Goal: Find specific page/section: Find specific page/section

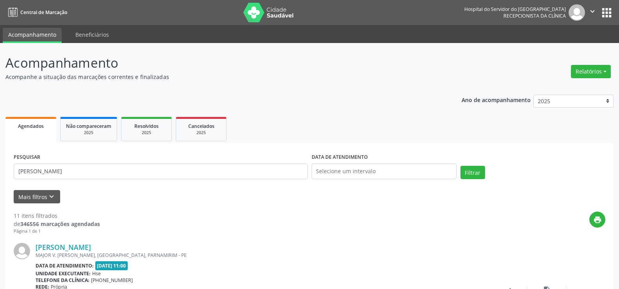
click at [120, 169] on input "[PERSON_NAME]" at bounding box center [161, 171] width 294 height 16
click at [461, 166] on button "Filtrar" at bounding box center [473, 172] width 25 height 13
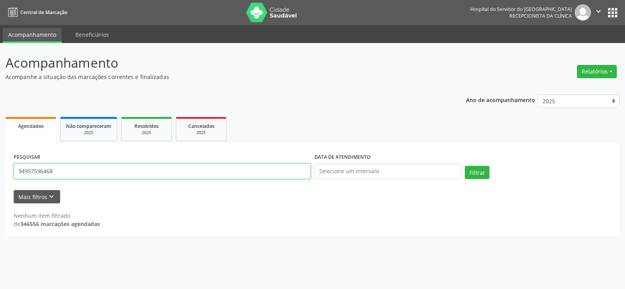
click at [100, 173] on input "34957596468" at bounding box center [162, 171] width 297 height 16
click at [465, 166] on button "Filtrar" at bounding box center [477, 172] width 25 height 13
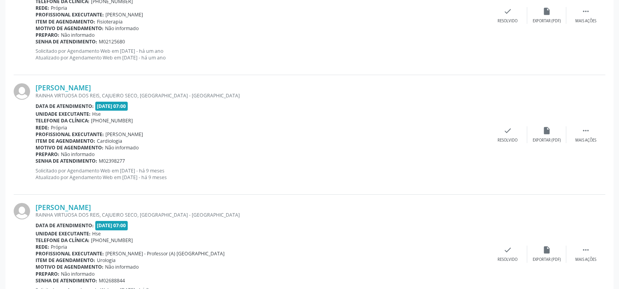
scroll to position [1771, 0]
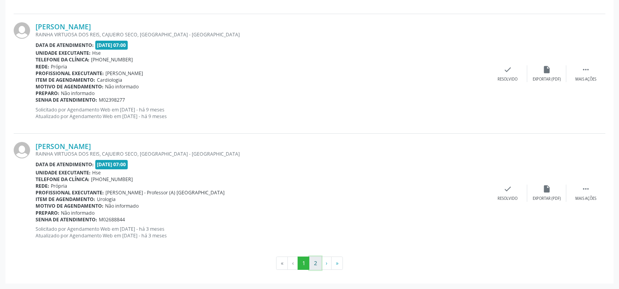
click at [320, 263] on button "2" at bounding box center [315, 262] width 12 height 13
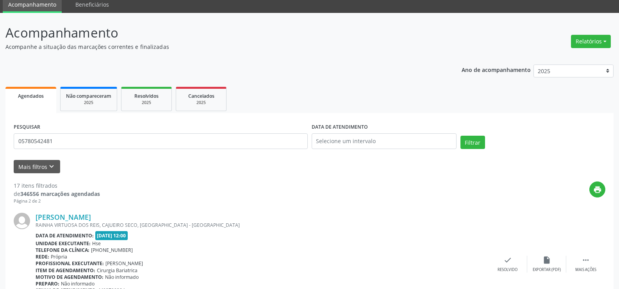
scroll to position [78, 0]
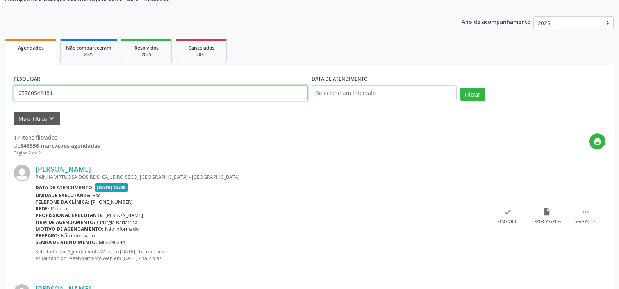
click at [146, 93] on input "05780542481" at bounding box center [161, 93] width 294 height 16
type input "0"
click at [141, 89] on input "[PERSON_NAME]" at bounding box center [161, 93] width 294 height 16
type input "j"
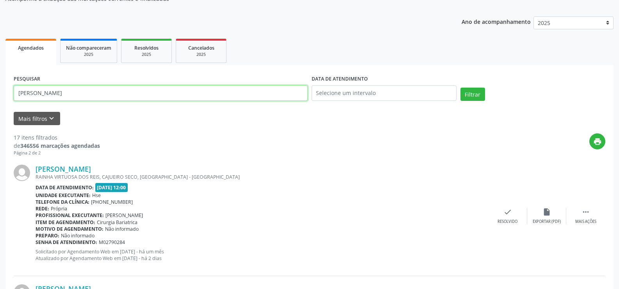
click at [461, 88] on button "Filtrar" at bounding box center [473, 94] width 25 height 13
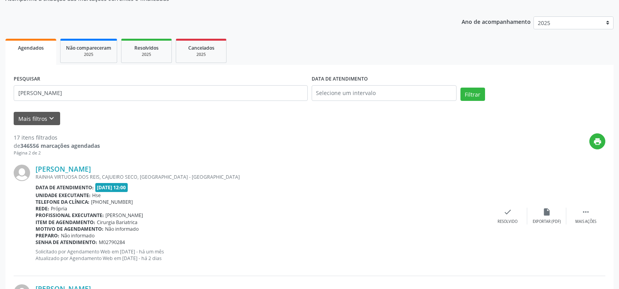
scroll to position [0, 0]
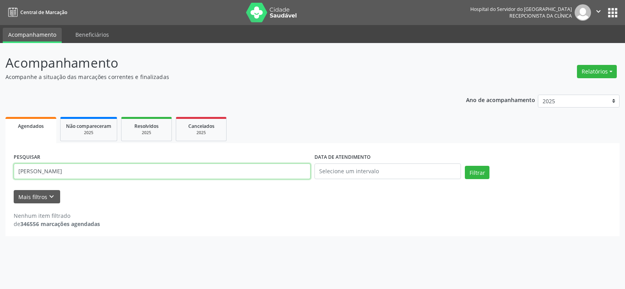
click at [92, 167] on input "[PERSON_NAME]" at bounding box center [162, 171] width 297 height 16
paste input "03201083410"
click at [465, 166] on button "Filtrar" at bounding box center [477, 172] width 25 height 13
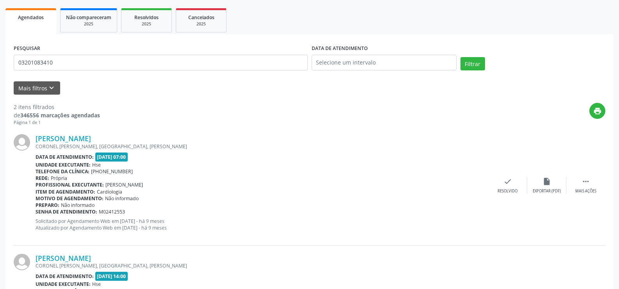
scroll to position [191, 0]
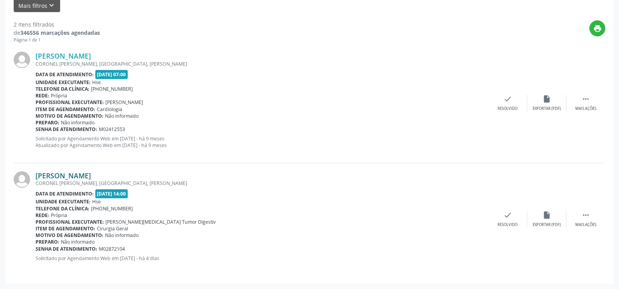
click at [91, 171] on link "[PERSON_NAME]" at bounding box center [63, 175] width 55 height 9
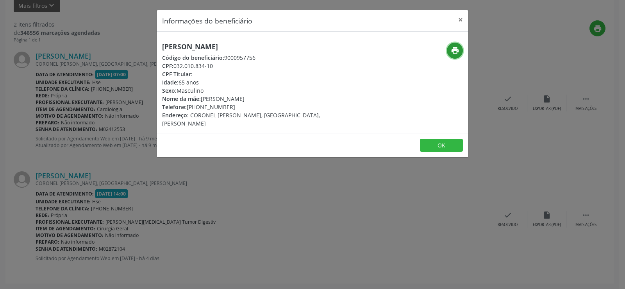
click at [450, 54] on button "print" at bounding box center [455, 51] width 16 height 16
click at [77, 115] on div "Informações do beneficiário × [PERSON_NAME] Código do beneficiário: 9000957756 …" at bounding box center [312, 144] width 625 height 289
click at [95, 148] on div "Informações do beneficiário × [PERSON_NAME] Código do beneficiário: 9000957756 …" at bounding box center [312, 144] width 625 height 289
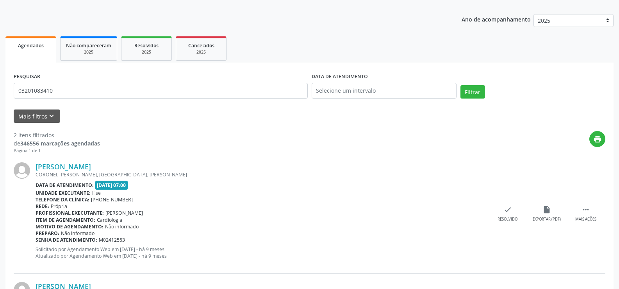
scroll to position [0, 0]
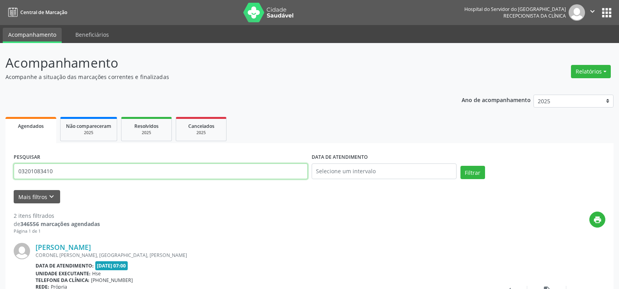
click at [103, 175] on input "03201083410" at bounding box center [161, 171] width 294 height 16
paste input "[PERSON_NAME]"
click at [461, 166] on button "Filtrar" at bounding box center [473, 172] width 25 height 13
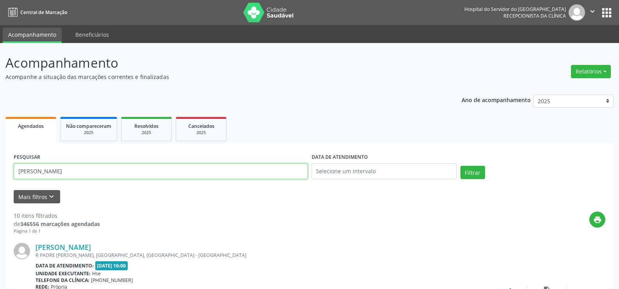
click at [166, 171] on input "[PERSON_NAME]" at bounding box center [161, 171] width 294 height 16
paste input "[PERSON_NAME]"
click at [461, 166] on button "Filtrar" at bounding box center [473, 172] width 25 height 13
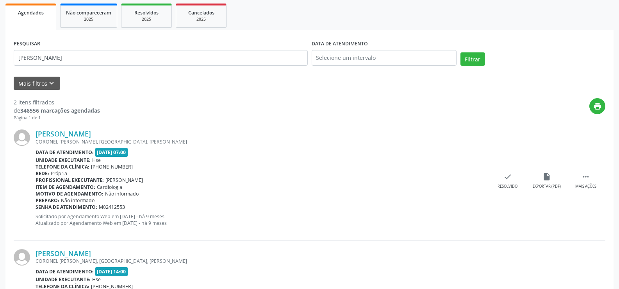
scroll to position [191, 0]
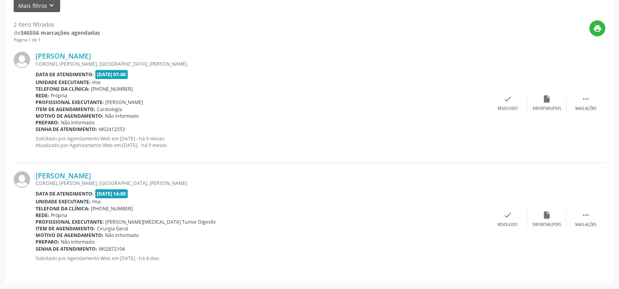
click at [70, 166] on div "[PERSON_NAME] CORONEL [PERSON_NAME], [GEOGRAPHIC_DATA], OLINDA - PE Data de ate…" at bounding box center [310, 219] width 592 height 112
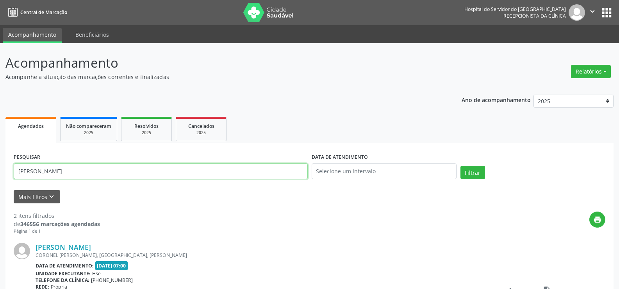
click at [96, 175] on input "[PERSON_NAME]" at bounding box center [161, 171] width 294 height 16
paste input "[PERSON_NAME]"
click at [461, 166] on button "Filtrar" at bounding box center [473, 172] width 25 height 13
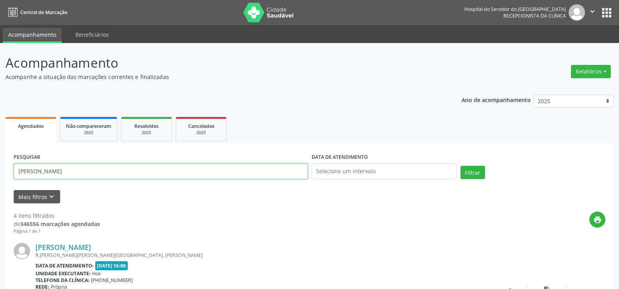
click at [114, 175] on input "[PERSON_NAME]" at bounding box center [161, 171] width 294 height 16
paste input "DO [PERSON_NAME]"
click at [461, 166] on button "Filtrar" at bounding box center [473, 172] width 25 height 13
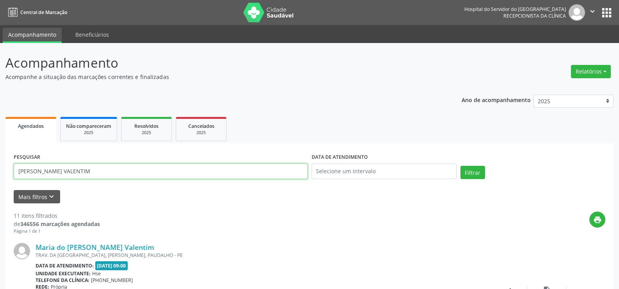
click at [125, 173] on input "[PERSON_NAME] VALENTIM" at bounding box center [161, 171] width 294 height 16
paste input "[PERSON_NAME]"
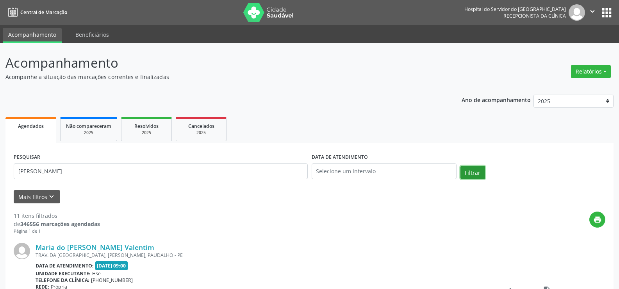
click at [476, 172] on button "Filtrar" at bounding box center [473, 172] width 25 height 13
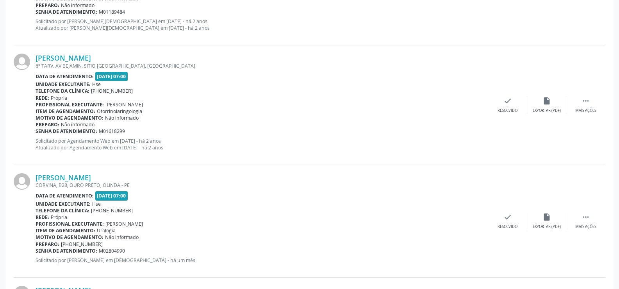
scroll to position [1141, 0]
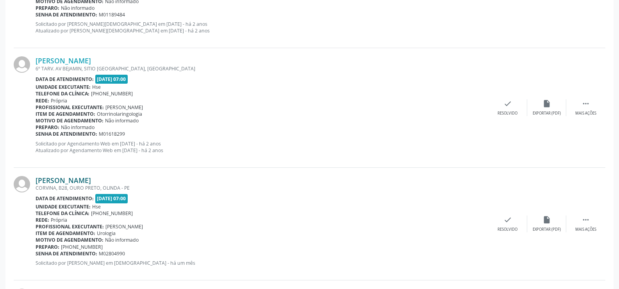
click at [91, 178] on link "[PERSON_NAME]" at bounding box center [63, 180] width 55 height 9
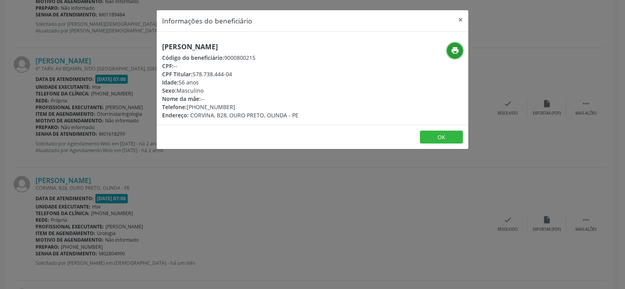
click at [461, 50] on button "print" at bounding box center [455, 51] width 16 height 16
click at [461, 21] on button "×" at bounding box center [461, 19] width 16 height 19
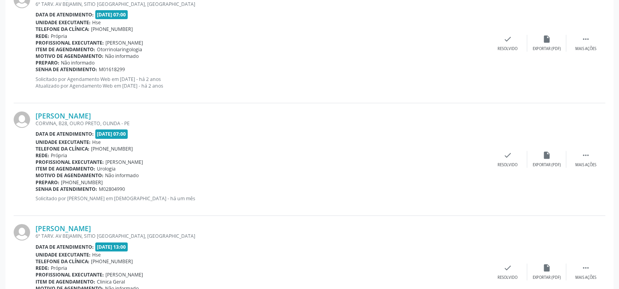
scroll to position [1258, 0]
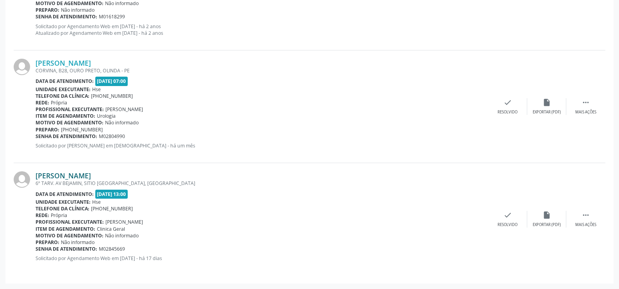
click at [76, 173] on link "[PERSON_NAME]" at bounding box center [63, 175] width 55 height 9
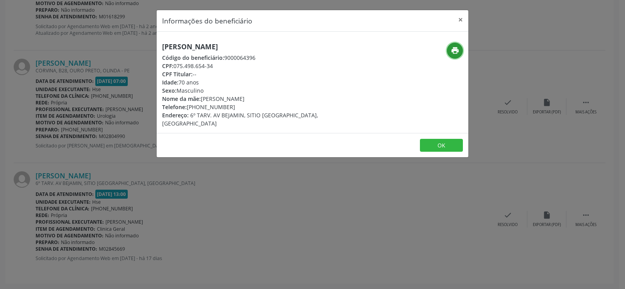
click at [459, 50] on icon "print" at bounding box center [455, 50] width 9 height 9
click at [464, 19] on button "×" at bounding box center [461, 19] width 16 height 19
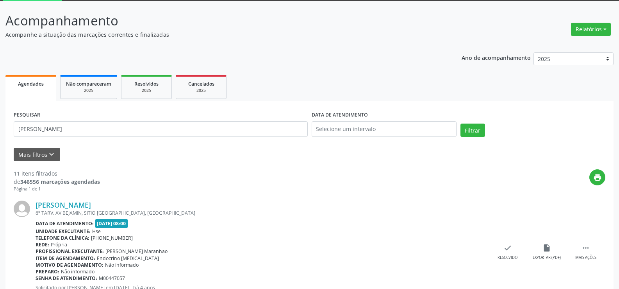
scroll to position [0, 0]
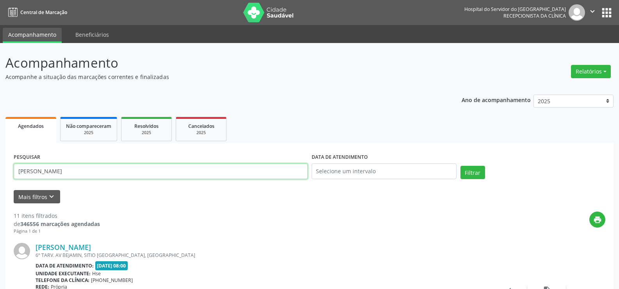
click at [145, 170] on input "[PERSON_NAME]" at bounding box center [161, 171] width 294 height 16
paste input "MOACIR [PERSON_NAME]"
click at [461, 166] on button "Filtrar" at bounding box center [473, 172] width 25 height 13
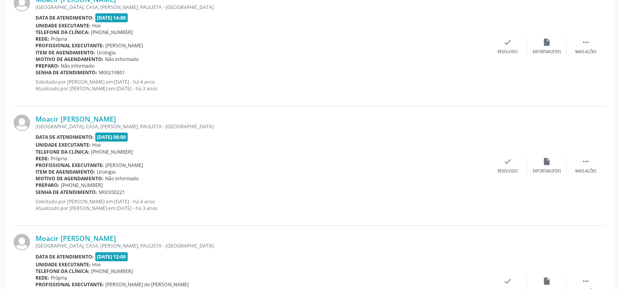
scroll to position [317, 0]
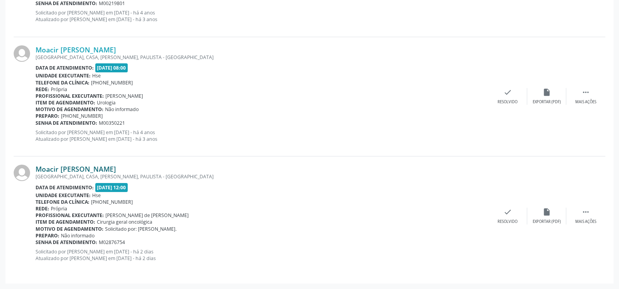
click at [105, 165] on link "Moacir [PERSON_NAME]" at bounding box center [76, 168] width 80 height 9
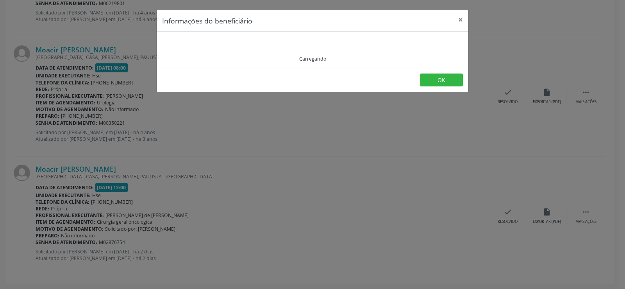
click at [235, 49] on div "Carregando" at bounding box center [312, 49] width 301 height 25
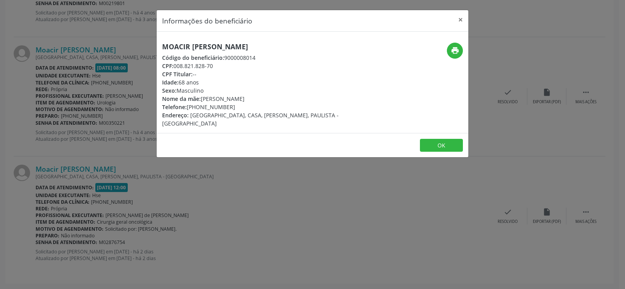
click at [198, 57] on span "Código do beneficiário:" at bounding box center [193, 57] width 62 height 7
click at [198, 45] on h5 "Moacir [PERSON_NAME]" at bounding box center [260, 47] width 197 height 8
copy div "Moacir [PERSON_NAME]"
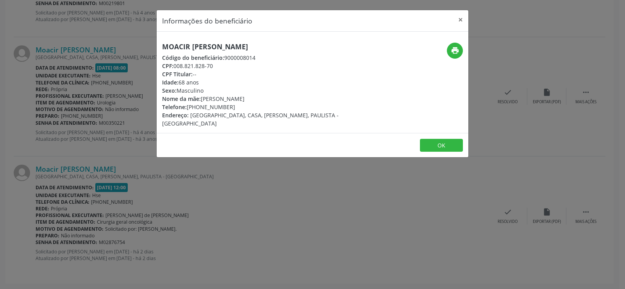
click at [142, 191] on div "Informações do beneficiário × Moacir [PERSON_NAME] Código do beneficiário: 9000…" at bounding box center [312, 144] width 625 height 289
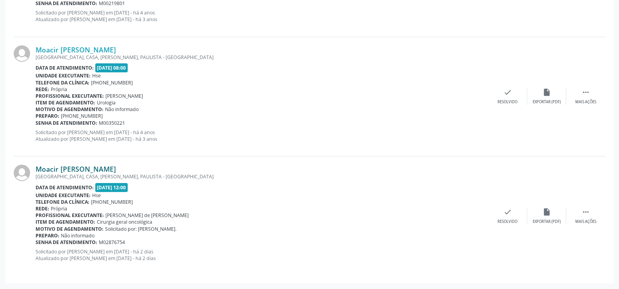
click at [95, 170] on link "Moacir [PERSON_NAME]" at bounding box center [76, 168] width 80 height 9
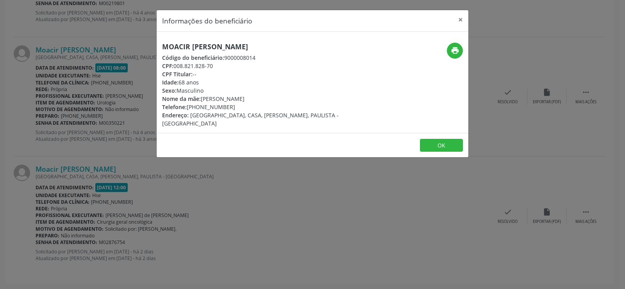
click at [226, 43] on h5 "Moacir [PERSON_NAME]" at bounding box center [260, 47] width 197 height 8
copy div "Moacir [PERSON_NAME]"
click at [459, 51] on button "print" at bounding box center [455, 51] width 16 height 16
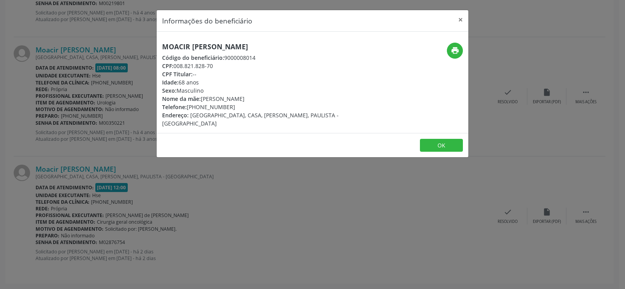
click at [124, 186] on div "Informações do beneficiário × Moacir [PERSON_NAME] Código do beneficiário: 9000…" at bounding box center [312, 144] width 625 height 289
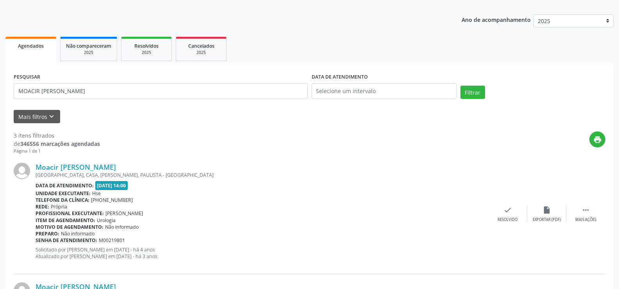
scroll to position [0, 0]
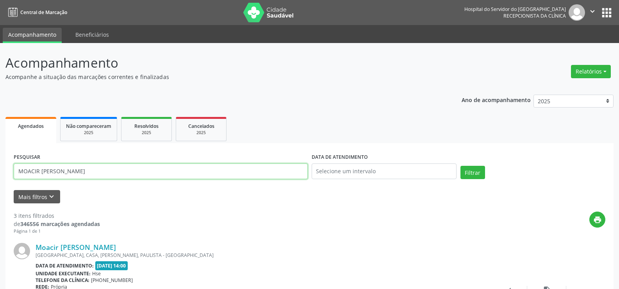
click at [109, 179] on input "MOACIR [PERSON_NAME]" at bounding box center [161, 171] width 294 height 16
click at [461, 166] on button "Filtrar" at bounding box center [473, 172] width 25 height 13
click at [115, 170] on input "9000964294" at bounding box center [161, 171] width 294 height 16
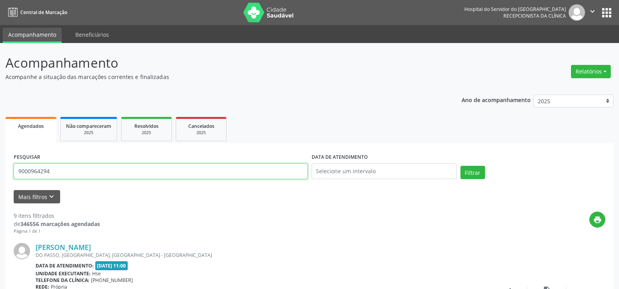
click at [115, 170] on input "9000964294" at bounding box center [161, 171] width 294 height 16
paste input "172.339.254-53"
click at [461, 166] on button "Filtrar" at bounding box center [473, 172] width 25 height 13
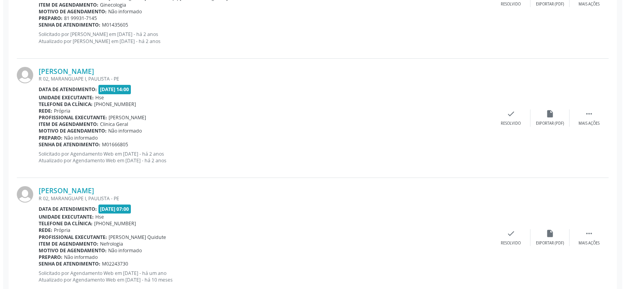
scroll to position [675, 0]
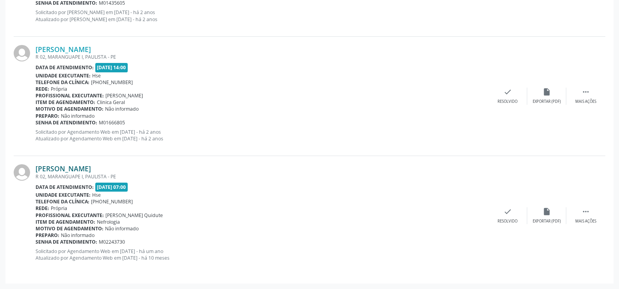
click at [82, 166] on link "[PERSON_NAME]" at bounding box center [63, 168] width 55 height 9
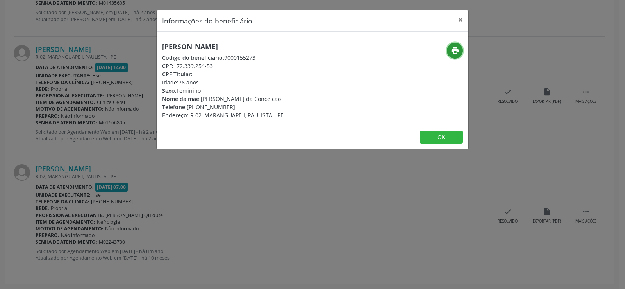
click at [456, 53] on icon "print" at bounding box center [455, 50] width 9 height 9
click at [100, 133] on div "Informações do beneficiário × [PERSON_NAME] Código do beneficiário: 9000155273 …" at bounding box center [312, 144] width 625 height 289
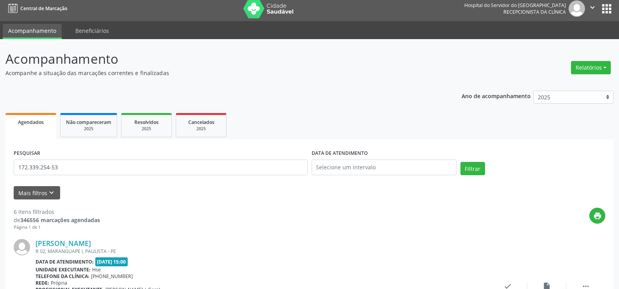
scroll to position [0, 0]
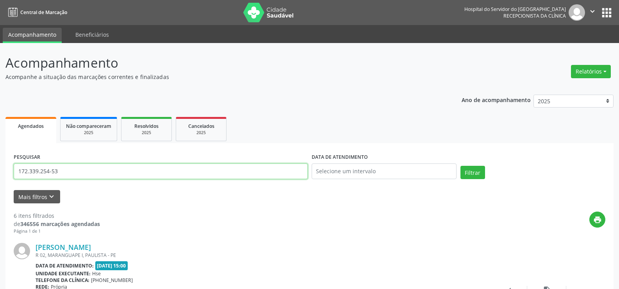
click at [107, 173] on input "172.339.254-53" at bounding box center [161, 171] width 294 height 16
paste input "26880652468"
click at [461, 166] on button "Filtrar" at bounding box center [473, 172] width 25 height 13
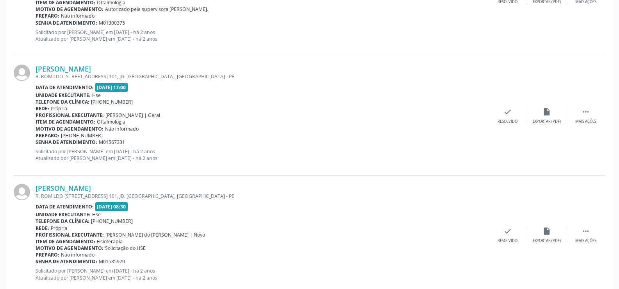
scroll to position [436, 0]
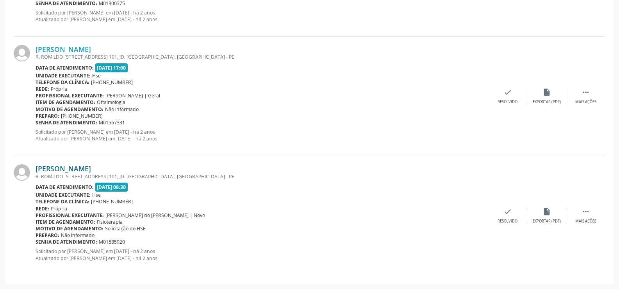
click at [42, 168] on link "[PERSON_NAME]" at bounding box center [63, 168] width 55 height 9
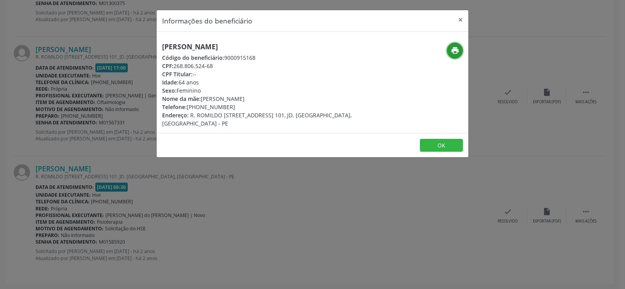
click at [457, 52] on icon "print" at bounding box center [455, 50] width 9 height 9
click at [462, 17] on button "×" at bounding box center [461, 19] width 16 height 19
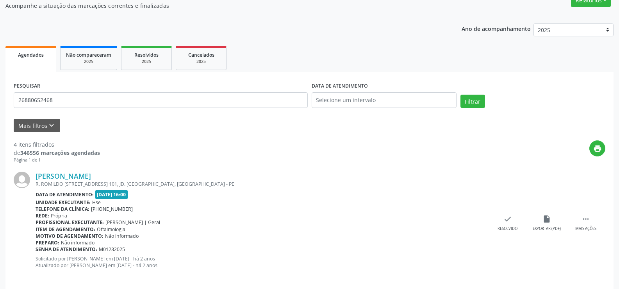
scroll to position [0, 0]
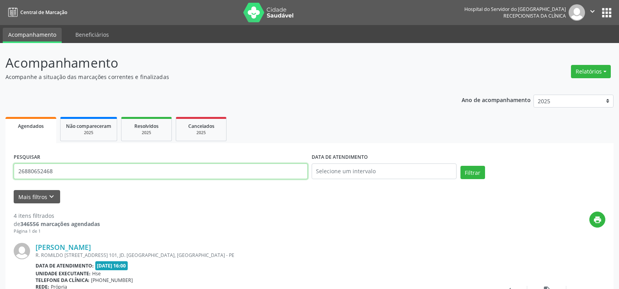
click at [112, 173] on input "26880652468" at bounding box center [161, 171] width 294 height 16
paste input "[PERSON_NAME]"
type input "[PERSON_NAME]"
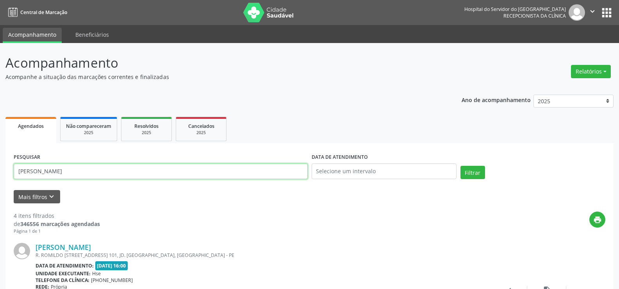
click at [461, 166] on button "Filtrar" at bounding box center [473, 172] width 25 height 13
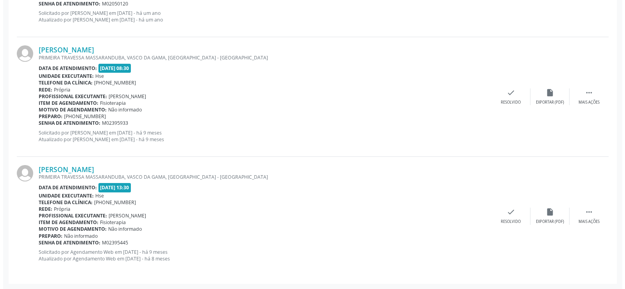
scroll to position [1749, 0]
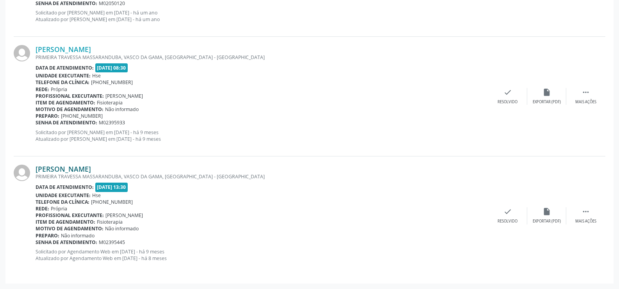
click at [91, 165] on link "[PERSON_NAME]" at bounding box center [63, 168] width 55 height 9
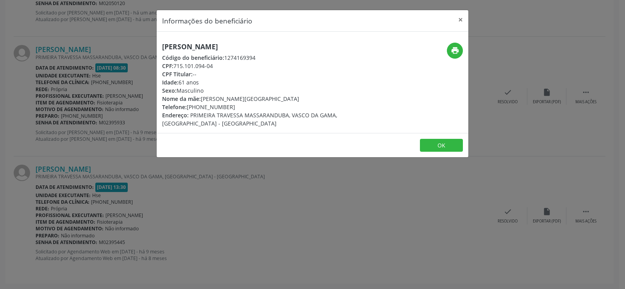
click at [202, 45] on h5 "[PERSON_NAME]" at bounding box center [260, 47] width 197 height 8
copy div "[PERSON_NAME]"
drag, startPoint x: 450, startPoint y: 41, endPoint x: 449, endPoint y: 48, distance: 6.3
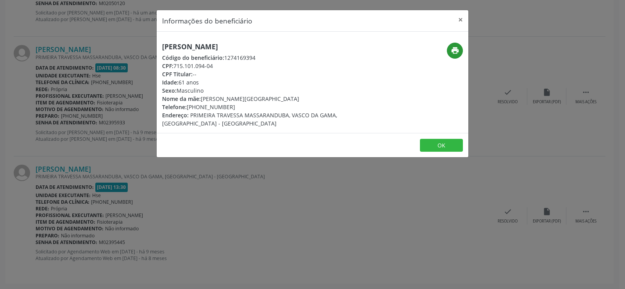
click at [449, 48] on div "[PERSON_NAME] Código do beneficiário: 1274169394 CPF: 715.101.094-04 CPF Titula…" at bounding box center [313, 82] width 312 height 101
click at [449, 48] on button "print" at bounding box center [455, 51] width 16 height 16
